Goal: Find specific page/section: Find specific page/section

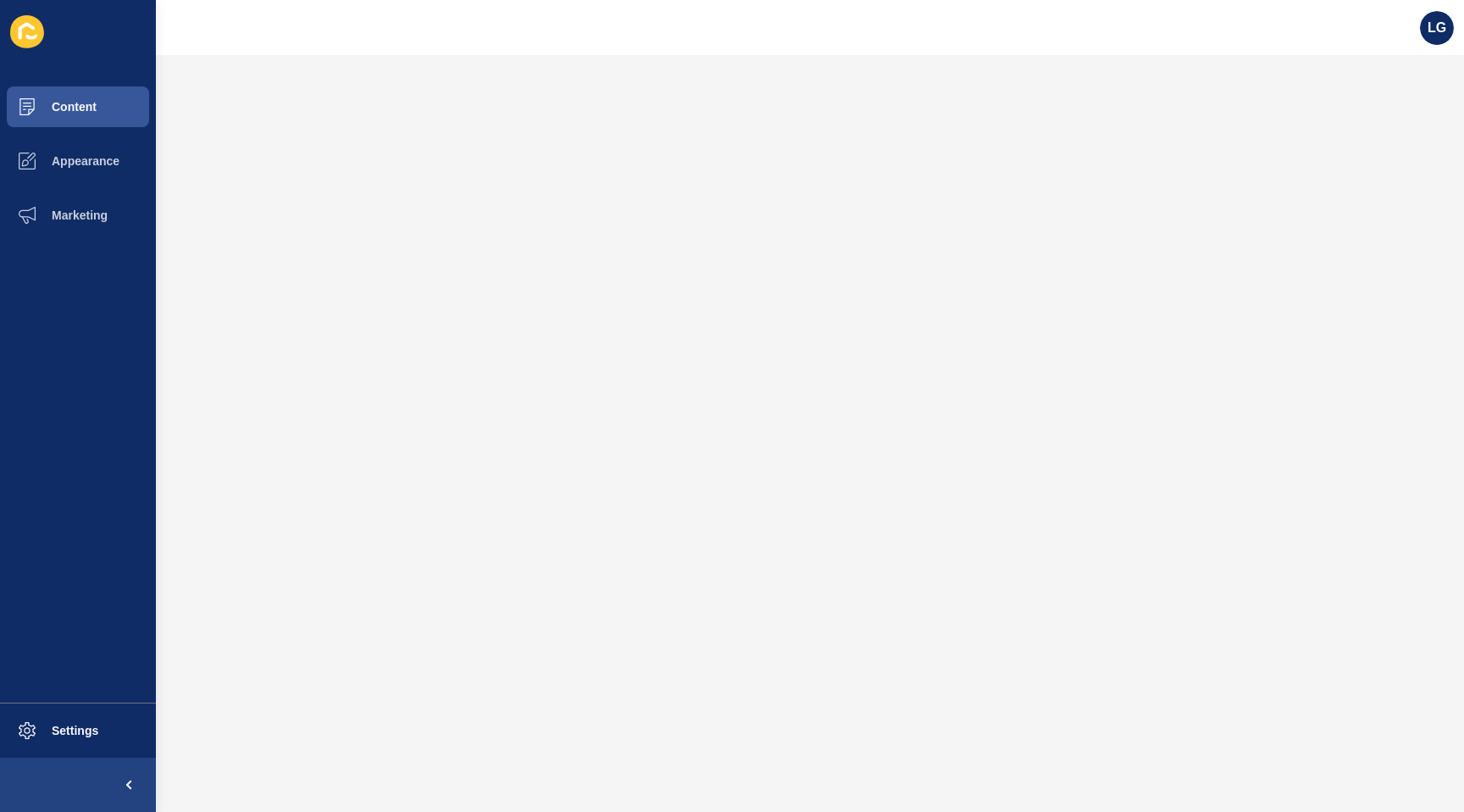
click at [72, 107] on span "Content" at bounding box center [47, 107] width 99 height 14
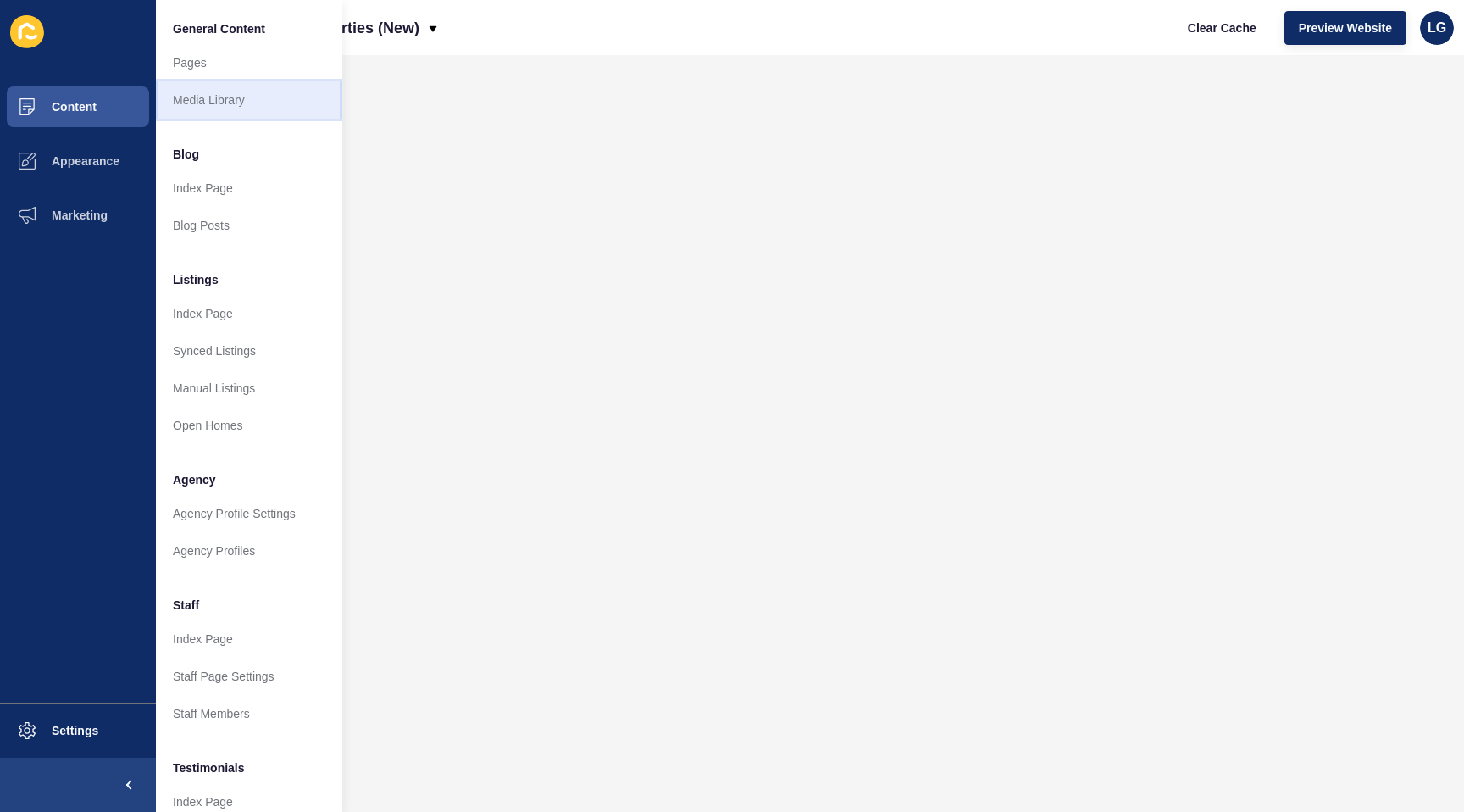
click at [212, 103] on link "Media Library" at bounding box center [249, 99] width 186 height 37
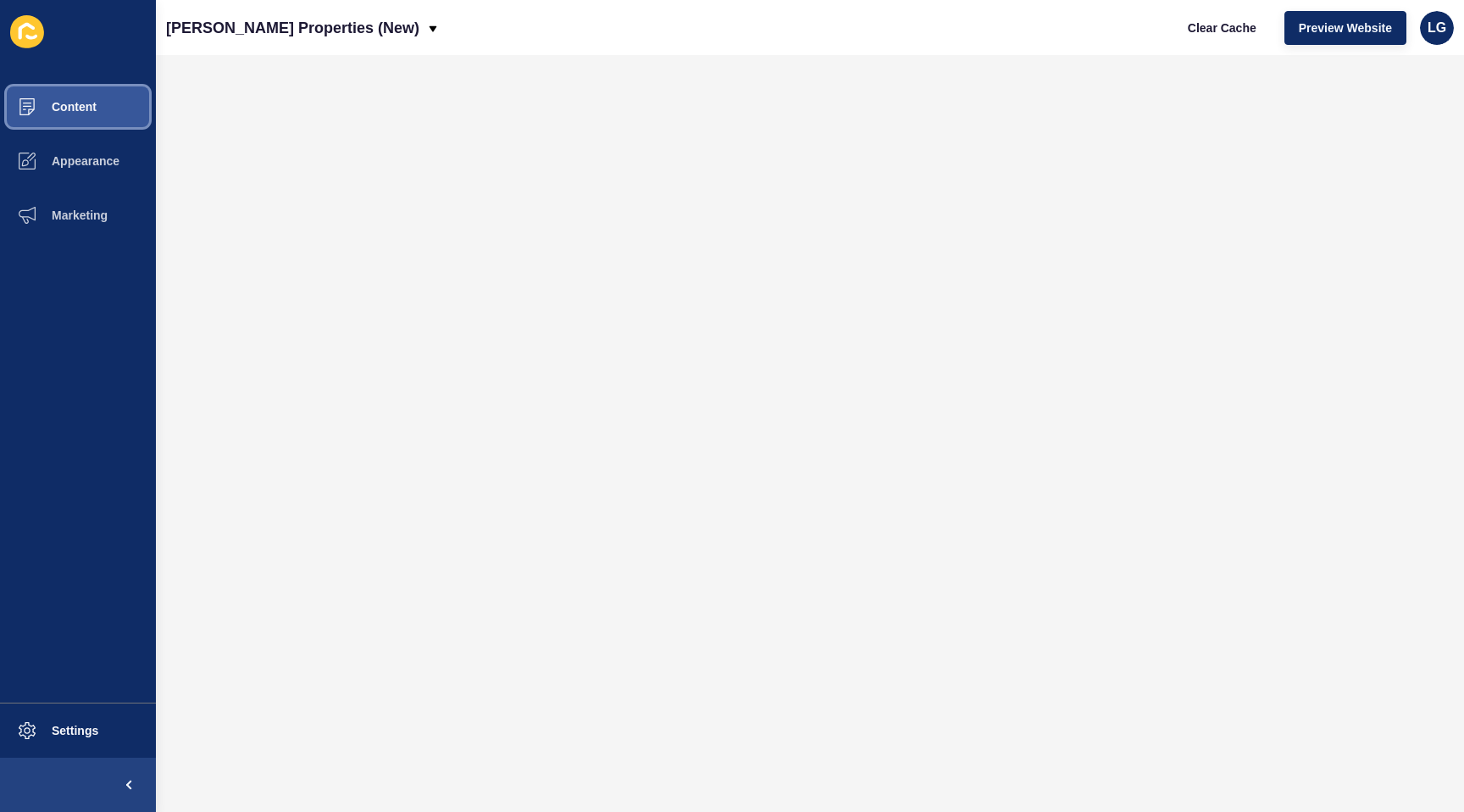
click at [85, 109] on span "Content" at bounding box center [47, 107] width 99 height 14
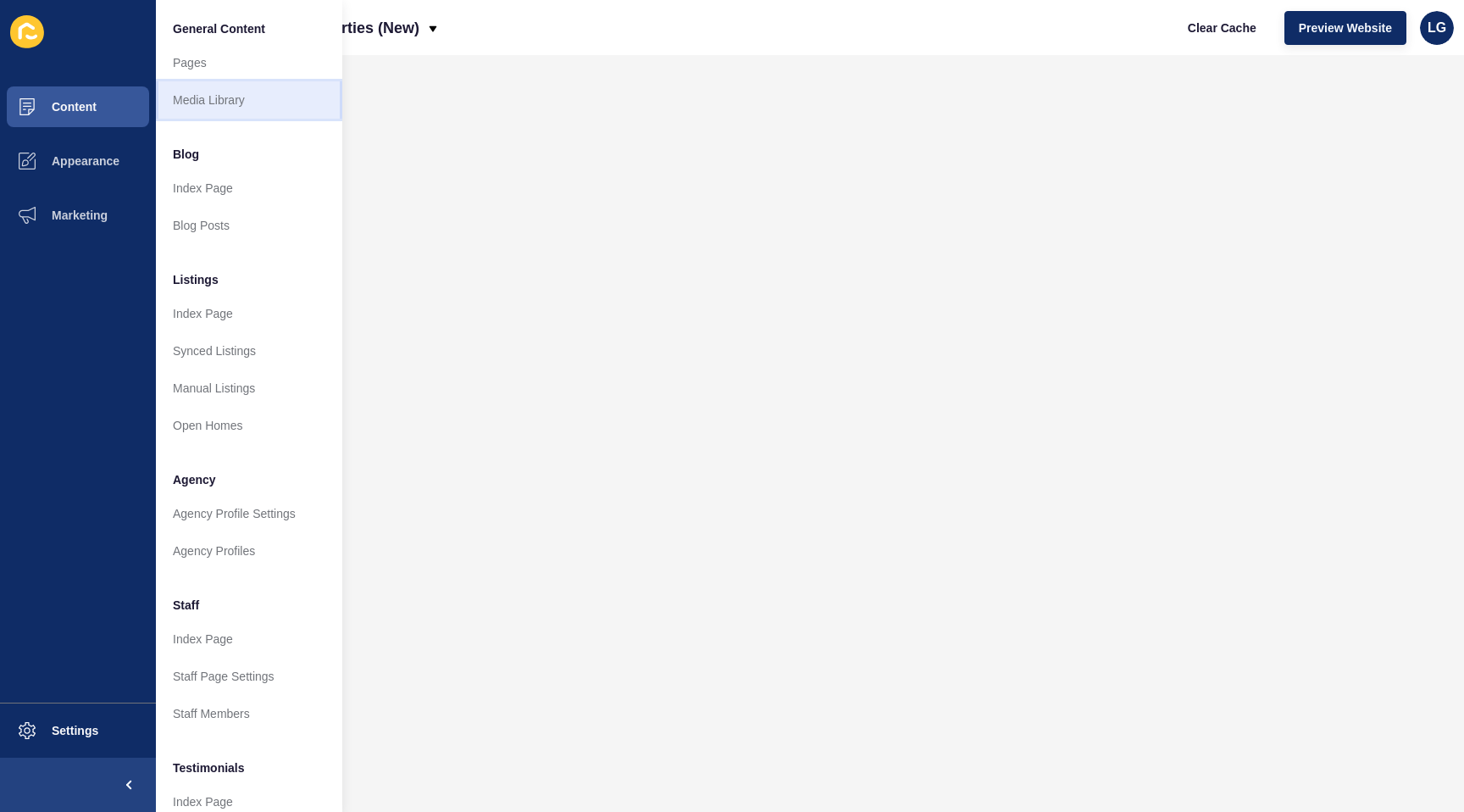
click at [203, 93] on link "Media Library" at bounding box center [249, 99] width 186 height 37
